Goal: Browse casually: Explore the website without a specific task or goal

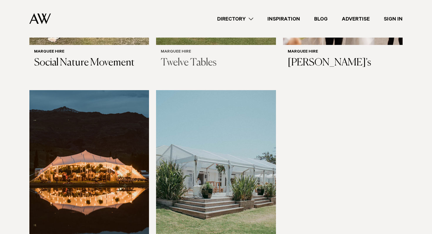
scroll to position [406, 0]
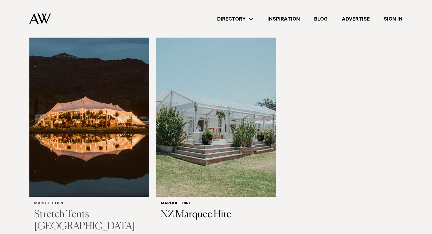
click at [93, 142] on img at bounding box center [89, 116] width 120 height 160
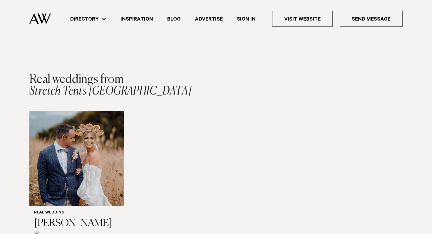
scroll to position [590, 0]
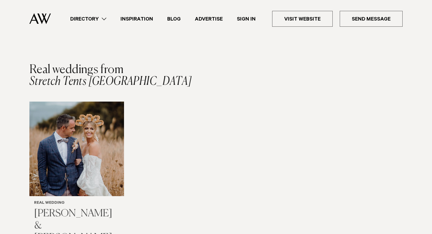
click at [100, 129] on img "1 / 1" at bounding box center [76, 149] width 95 height 95
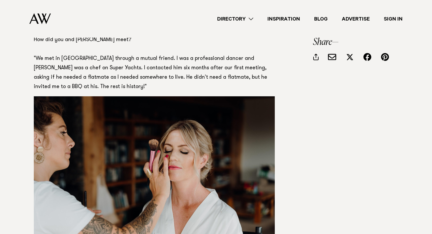
scroll to position [534, 0]
